Goal: Obtain resource: Download file/media

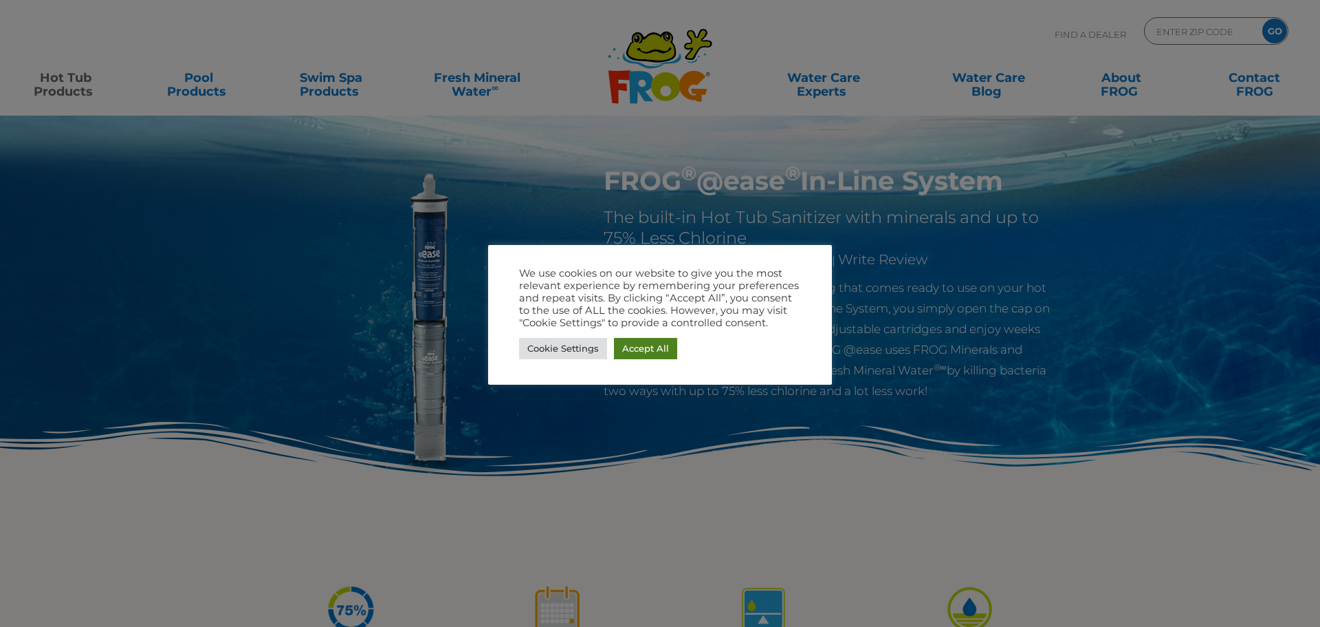
click at [649, 352] on link "Accept All" at bounding box center [645, 348] width 63 height 21
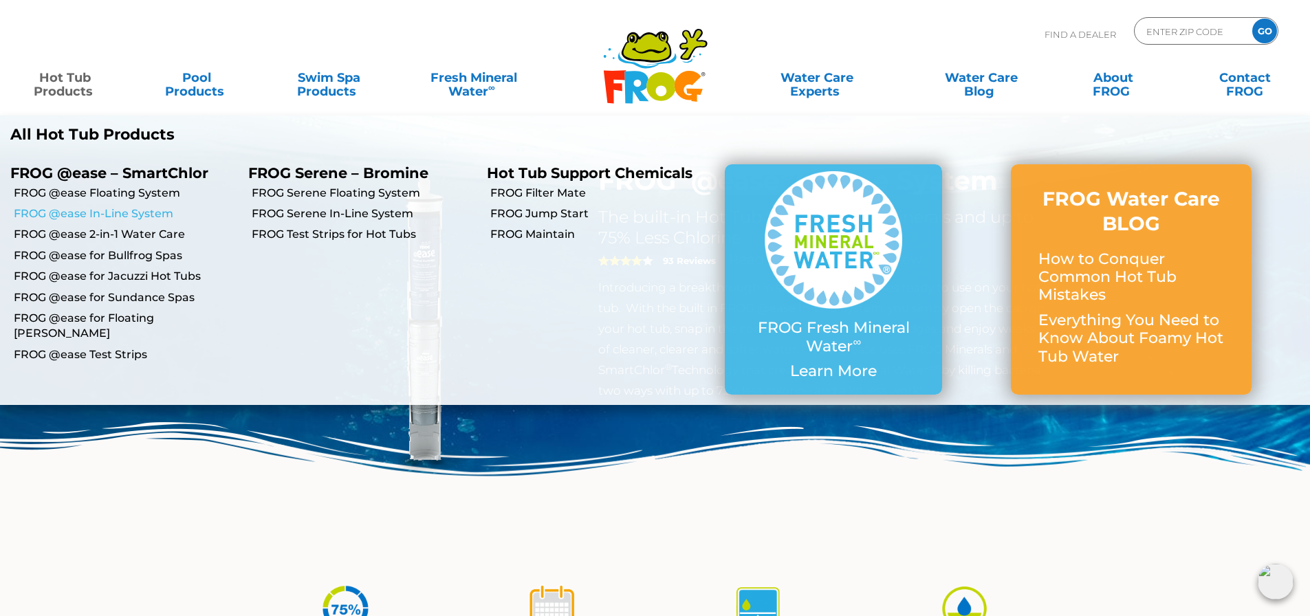
click at [104, 213] on link "FROG @ease In-Line System" at bounding box center [126, 213] width 224 height 15
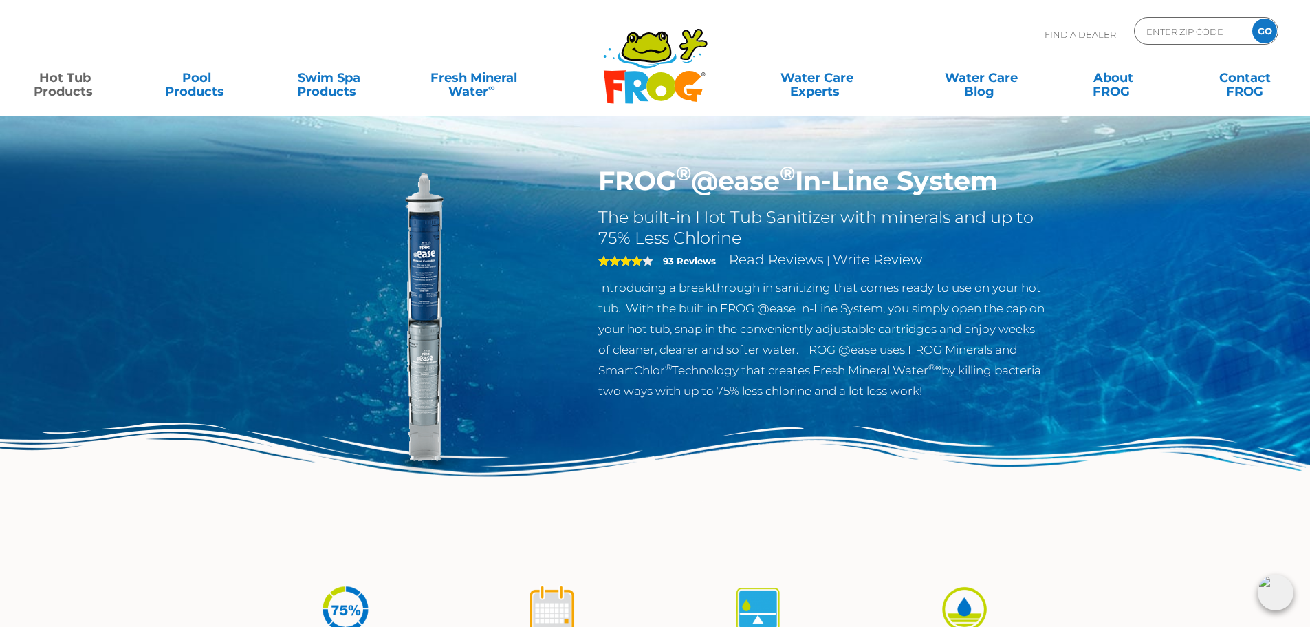
click at [410, 268] on img at bounding box center [420, 322] width 315 height 315
click at [429, 373] on img at bounding box center [420, 322] width 315 height 315
click at [426, 421] on img at bounding box center [420, 322] width 315 height 315
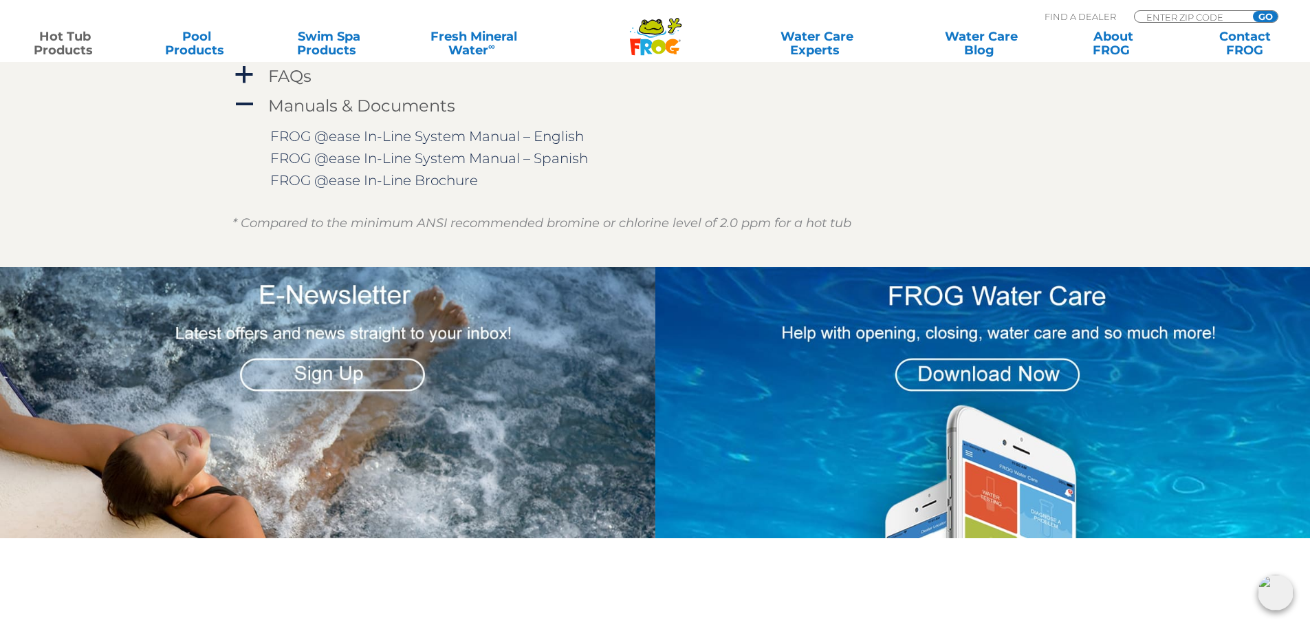
scroll to position [1500, 0]
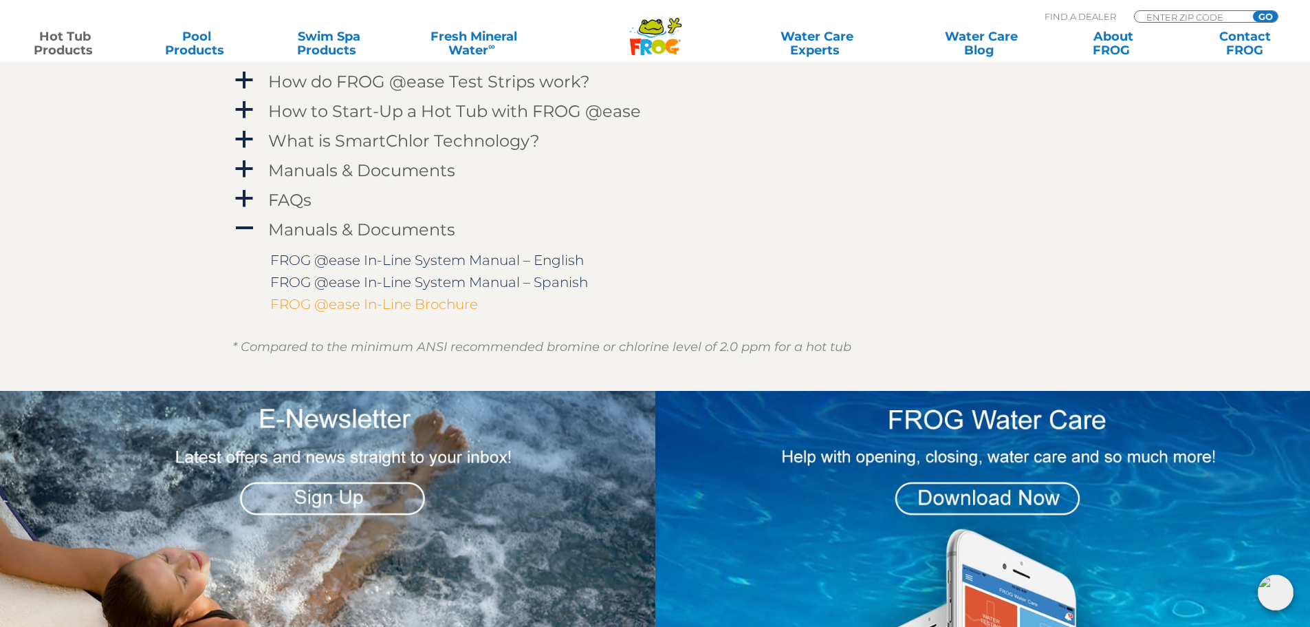
click at [447, 304] on link "FROG @ease In-Line Brochure" at bounding box center [374, 304] width 208 height 17
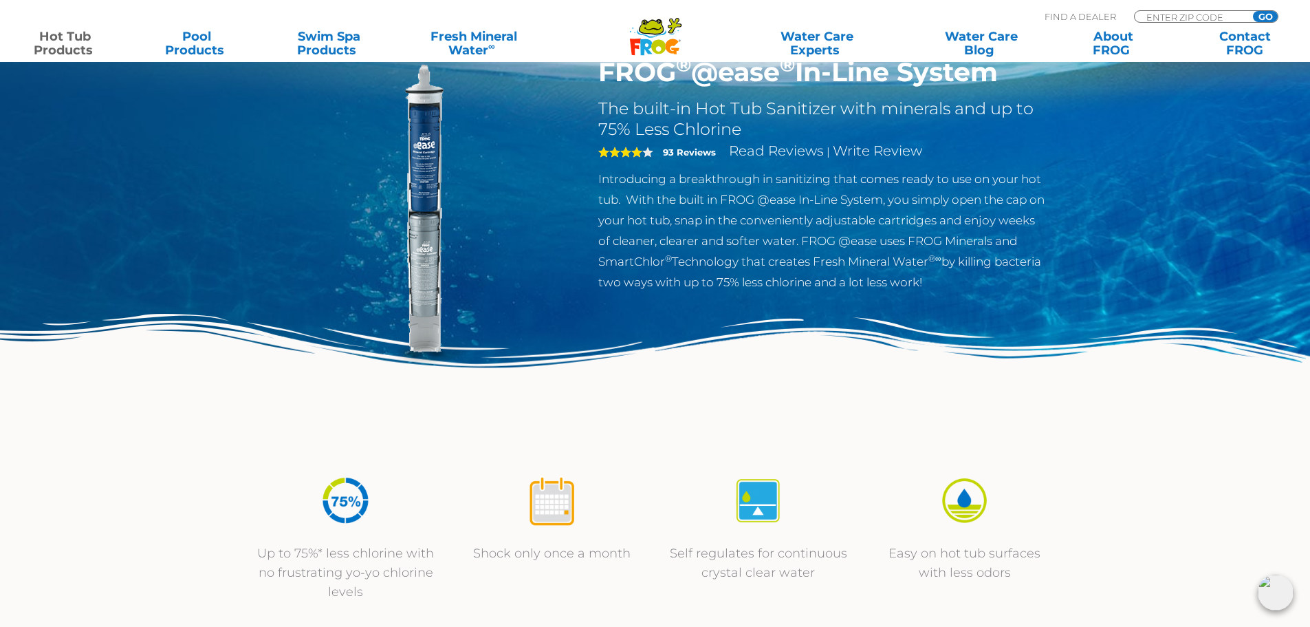
scroll to position [0, 0]
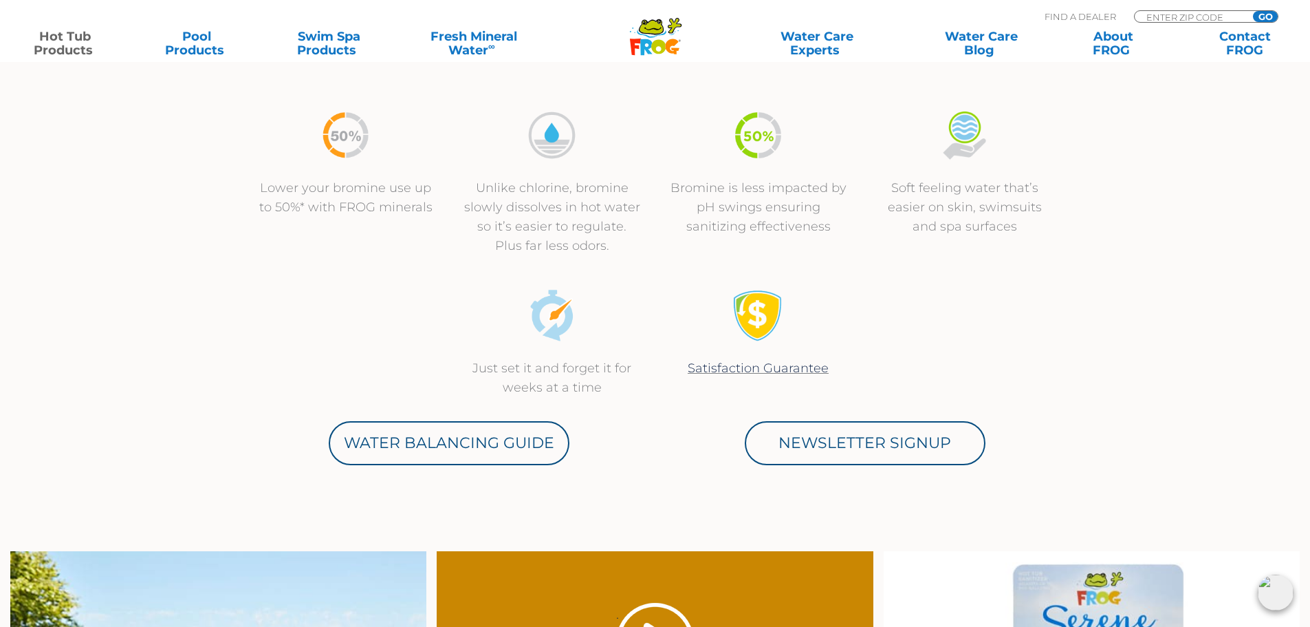
scroll to position [572, 0]
